Goal: Information Seeking & Learning: Learn about a topic

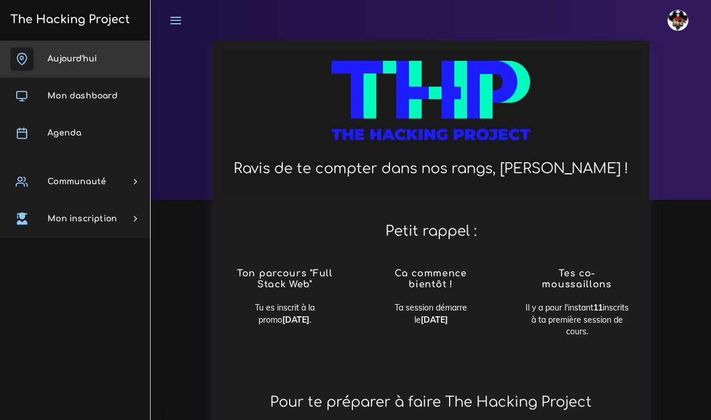
click at [65, 64] on link "Aujourd'hui" at bounding box center [75, 59] width 150 height 37
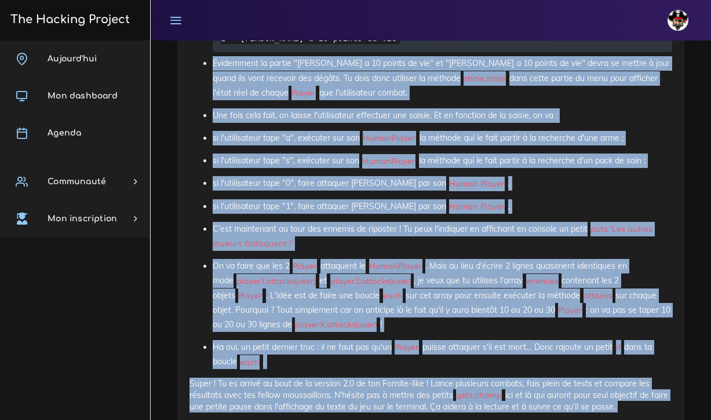
scroll to position [5448, 0]
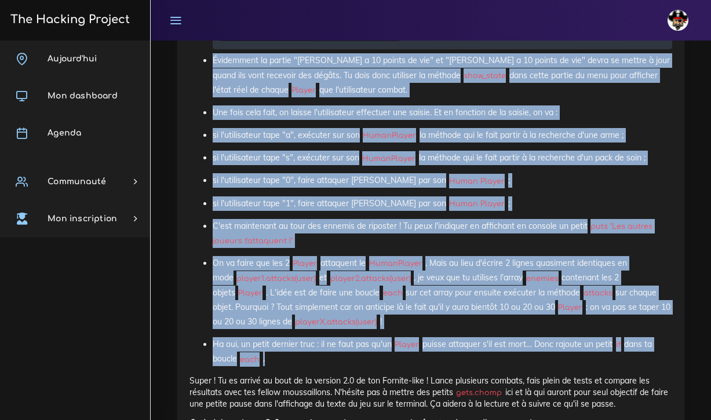
drag, startPoint x: 202, startPoint y: 94, endPoint x: 503, endPoint y: 343, distance: 390.3
click at [503, 343] on ul "Tout d'abord, on te donne la condition d'arrêt de la boucle en partant de l'hyp…" at bounding box center [430, 94] width 482 height 546
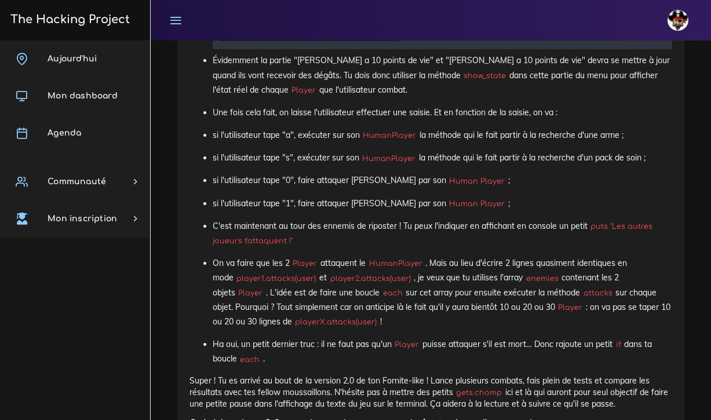
click at [546, 176] on ul "Tout d'abord, on te donne la condition d'arrêt de la boucle en partant de l'hyp…" at bounding box center [430, 94] width 482 height 546
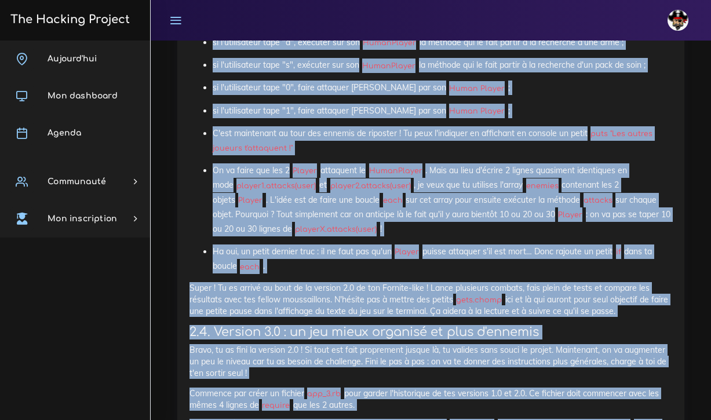
scroll to position [5550, 0]
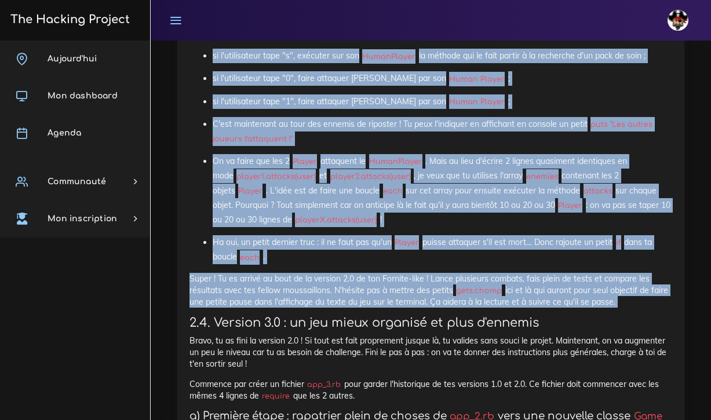
drag, startPoint x: 192, startPoint y: 177, endPoint x: 447, endPoint y: 289, distance: 278.5
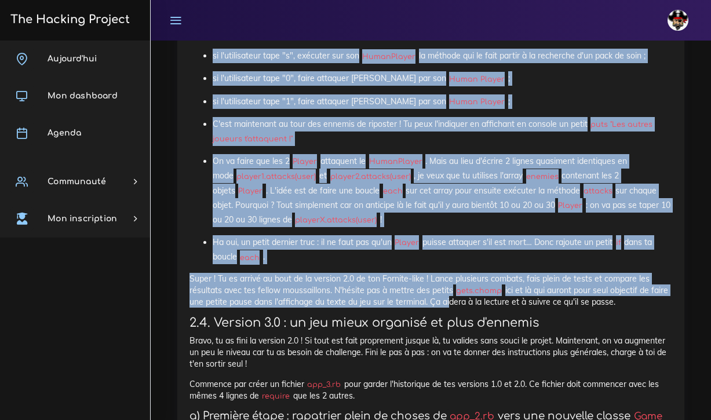
copy div "rès bien, on a l'ossature globale du jeu version 2.0 mais il reste à coder le c…"
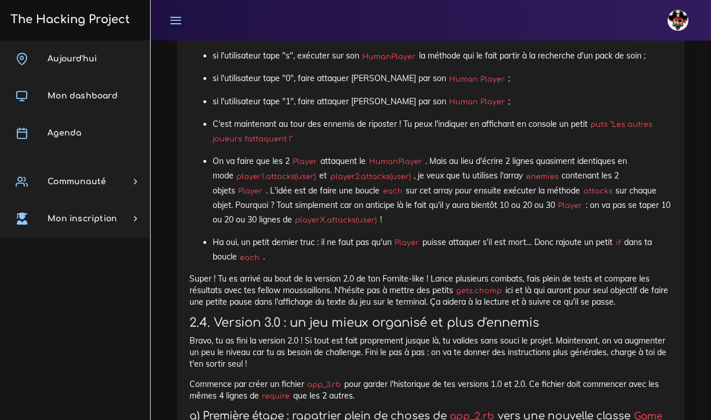
click at [239, 13] on div "johanna Éditer profil Lier son compte Zone à risques Déconnexion" at bounding box center [430, 20] width 539 height 41
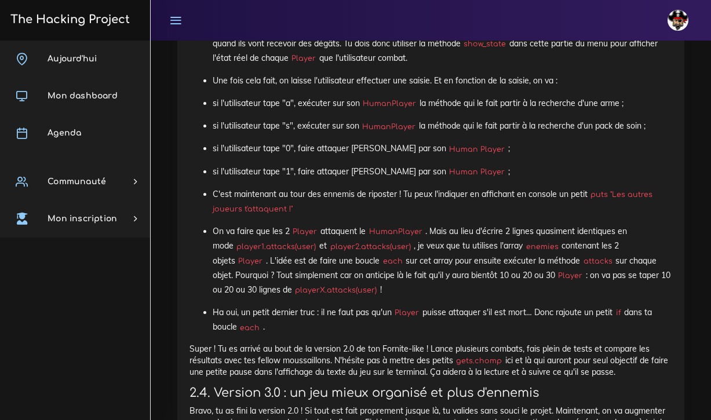
scroll to position [5468, 0]
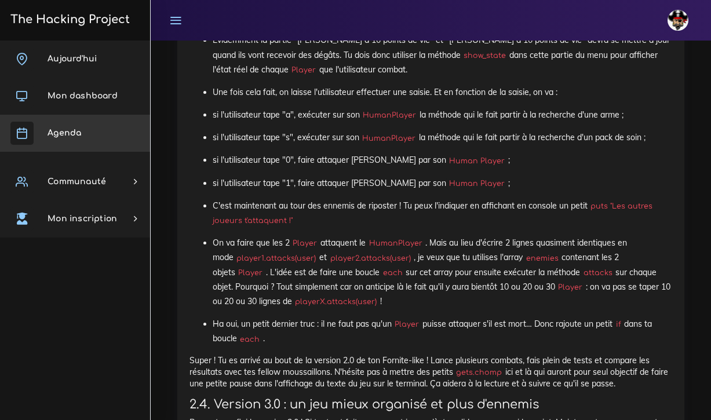
click at [76, 130] on span "Agenda" at bounding box center [64, 133] width 34 height 9
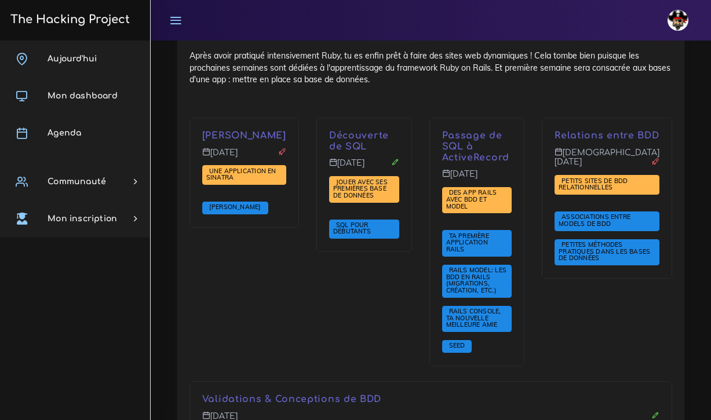
scroll to position [2384, 0]
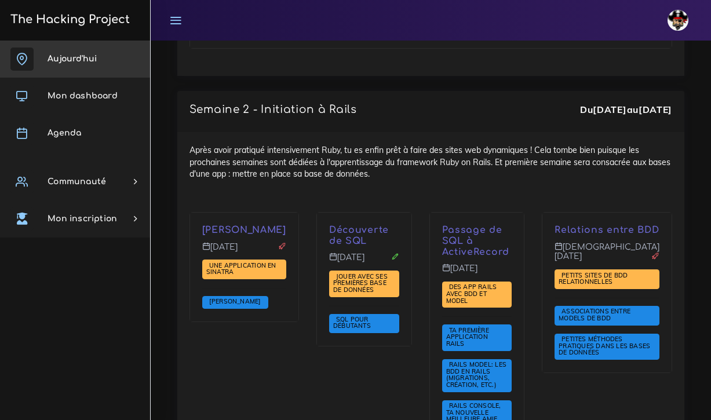
click at [79, 61] on span "Aujourd'hui" at bounding box center [71, 58] width 49 height 9
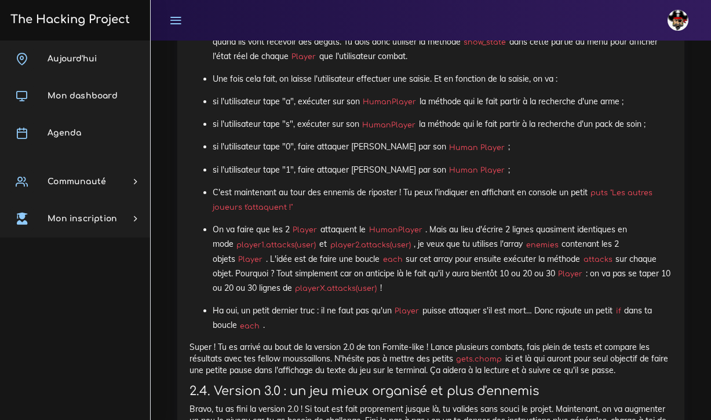
scroll to position [5485, 0]
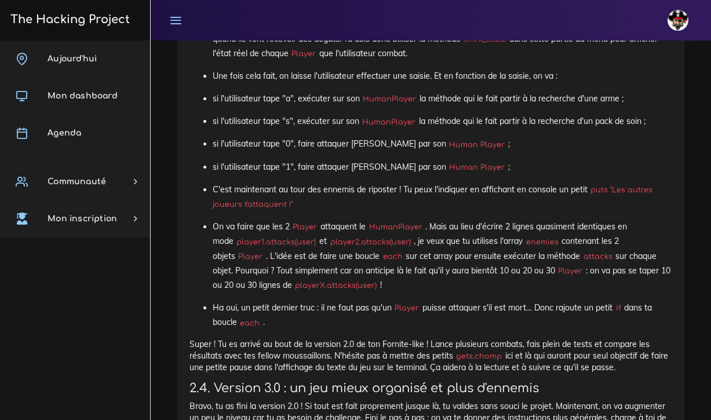
click at [327, 280] on code "playerX.attacks(user)" at bounding box center [336, 286] width 88 height 12
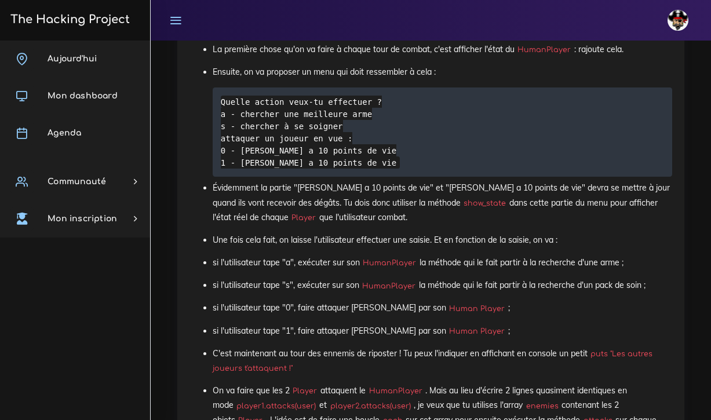
scroll to position [5317, 0]
